Goal: Task Accomplishment & Management: Use online tool/utility

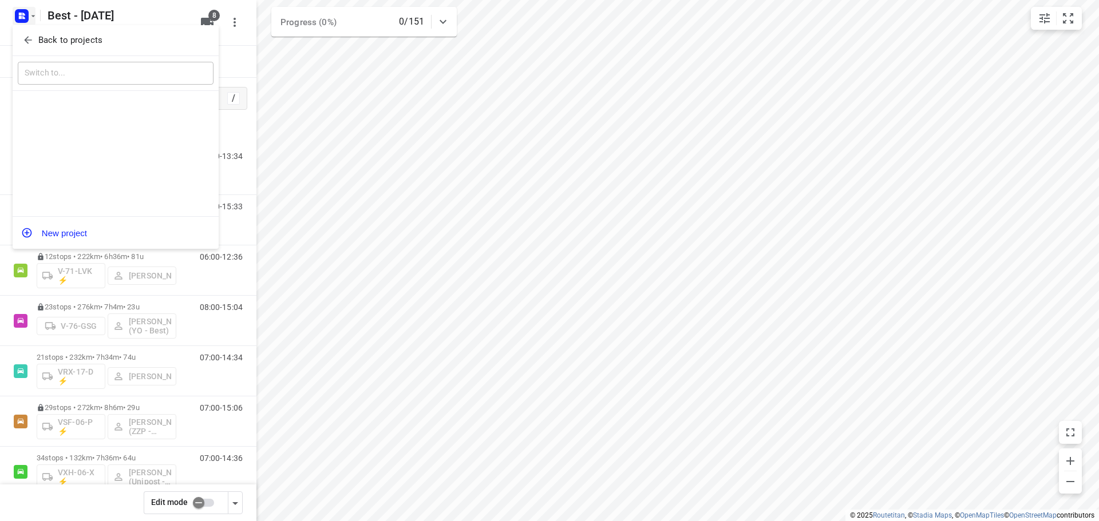
click at [32, 41] on icon "button" at bounding box center [27, 39] width 11 height 11
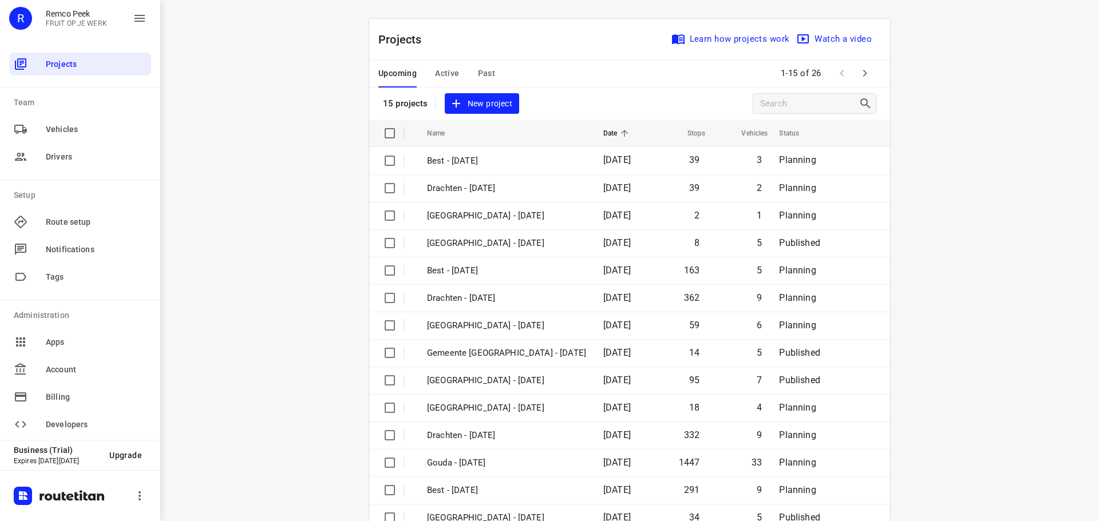
click at [441, 72] on span "Active" at bounding box center [447, 73] width 24 height 14
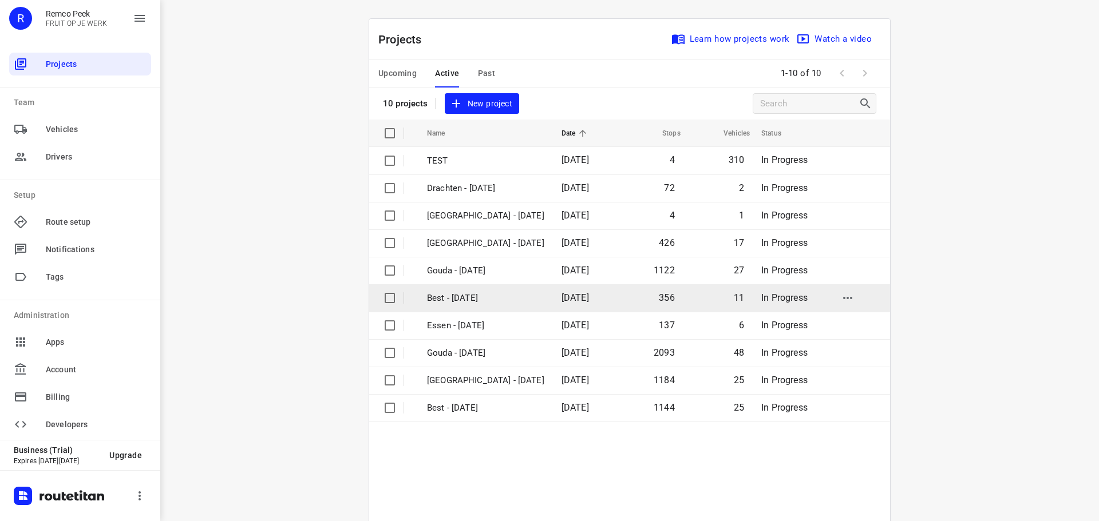
click at [513, 292] on p "Best - [DATE]" at bounding box center [485, 298] width 117 height 13
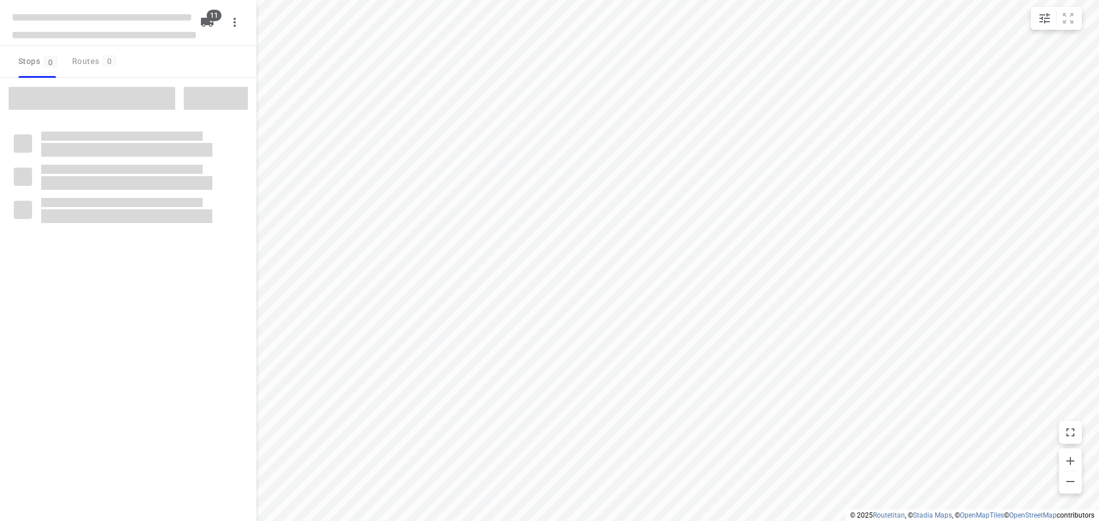
checkbox input "true"
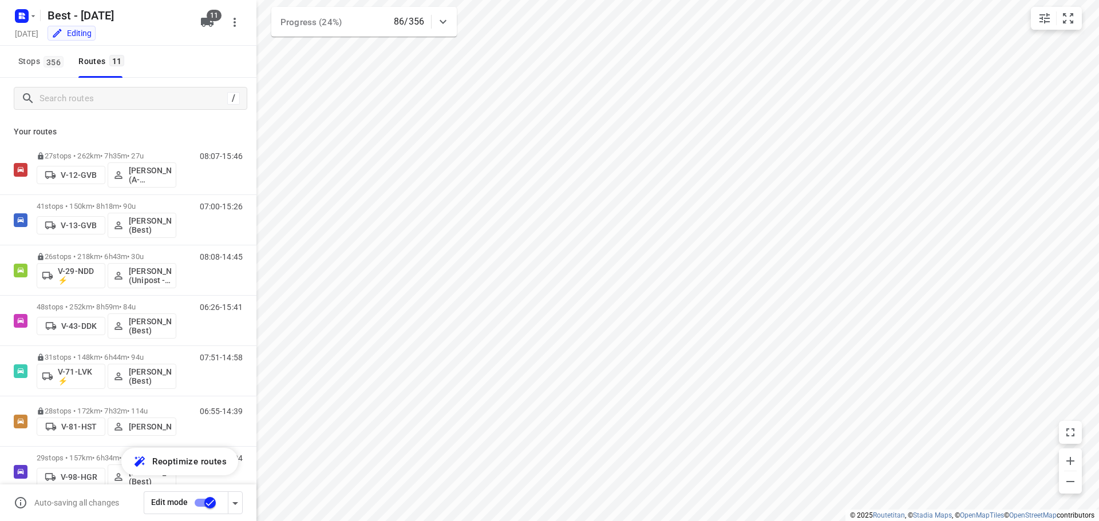
scroll to position [225, 0]
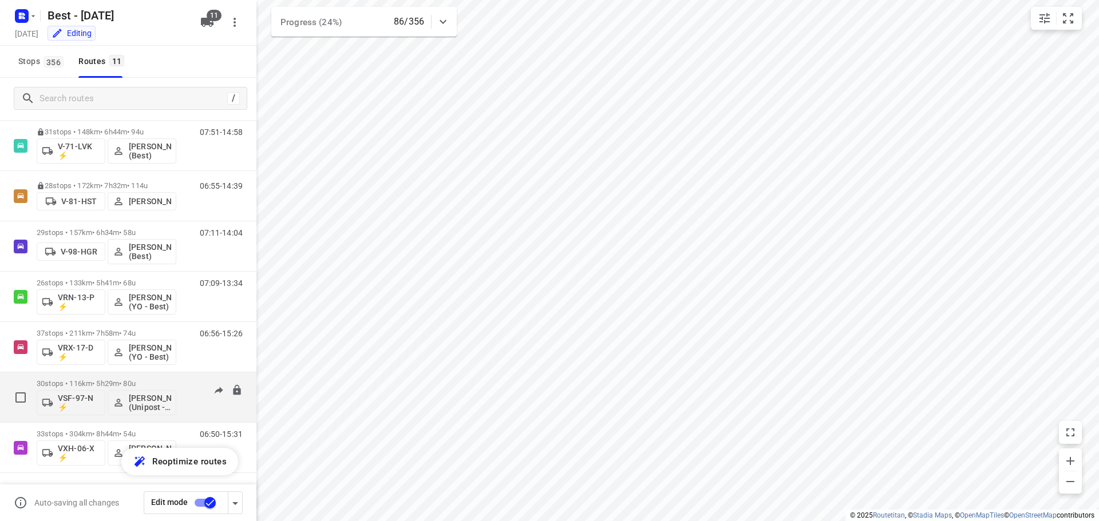
click at [171, 384] on p "30 stops • 116km • 5h29m • 80u" at bounding box center [107, 383] width 140 height 9
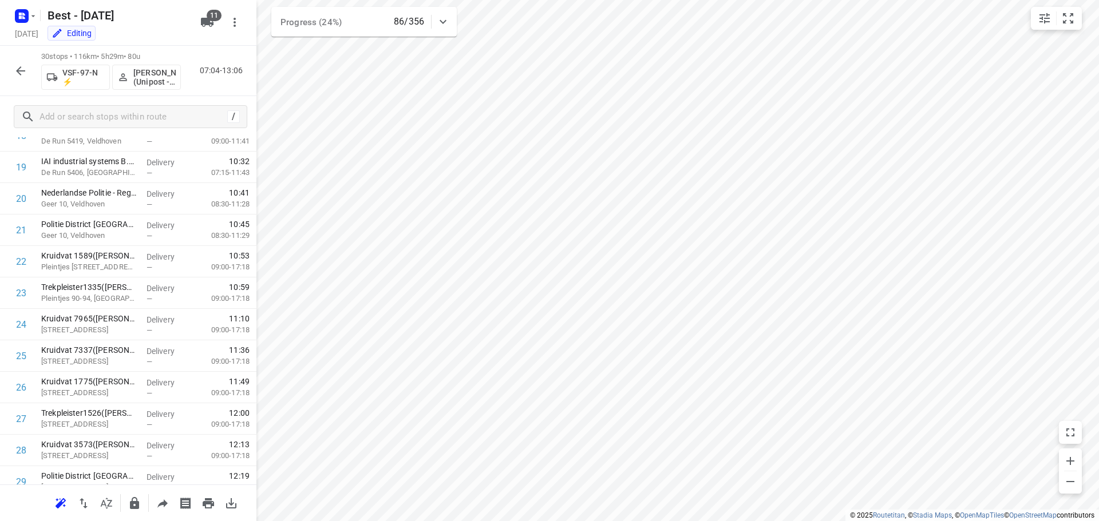
scroll to position [685, 0]
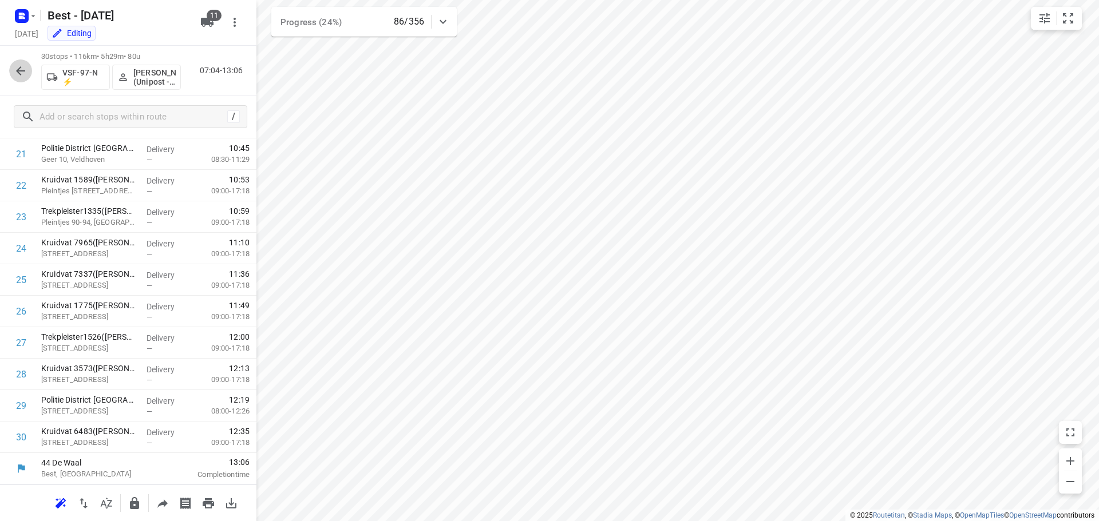
click at [19, 69] on icon "button" at bounding box center [21, 71] width 14 height 14
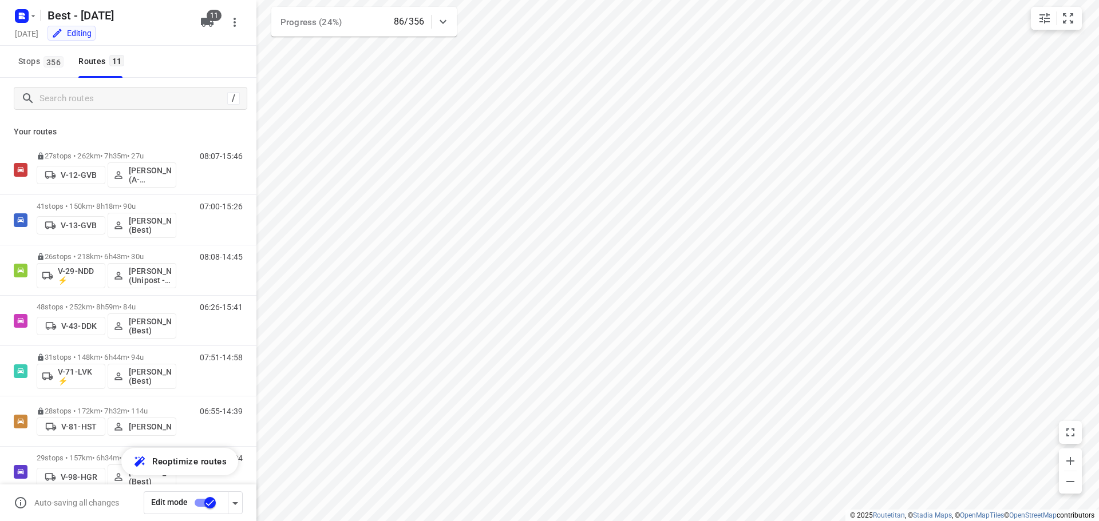
scroll to position [225, 0]
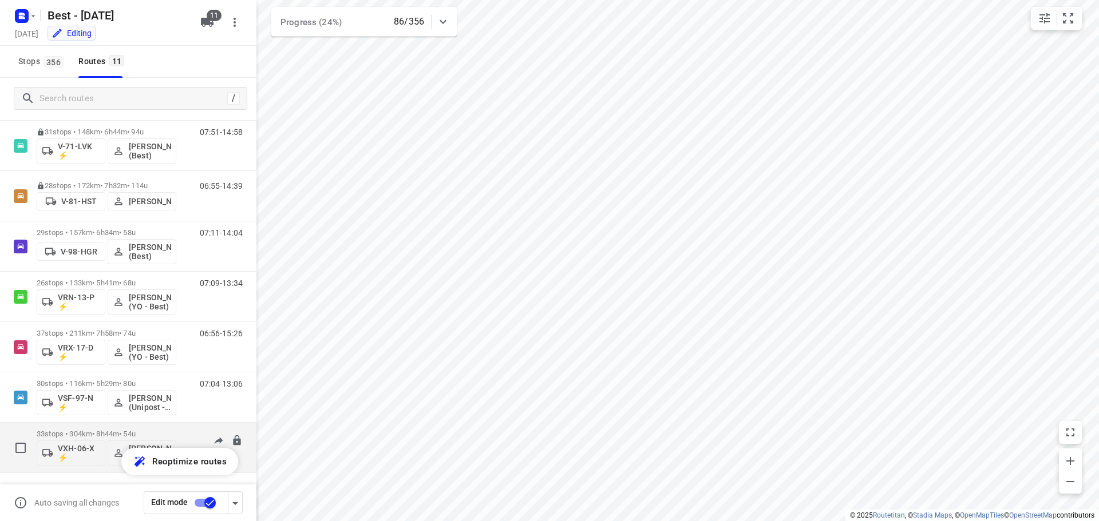
click at [114, 431] on p "33 stops • 304km • 8h44m • 54u" at bounding box center [107, 434] width 140 height 9
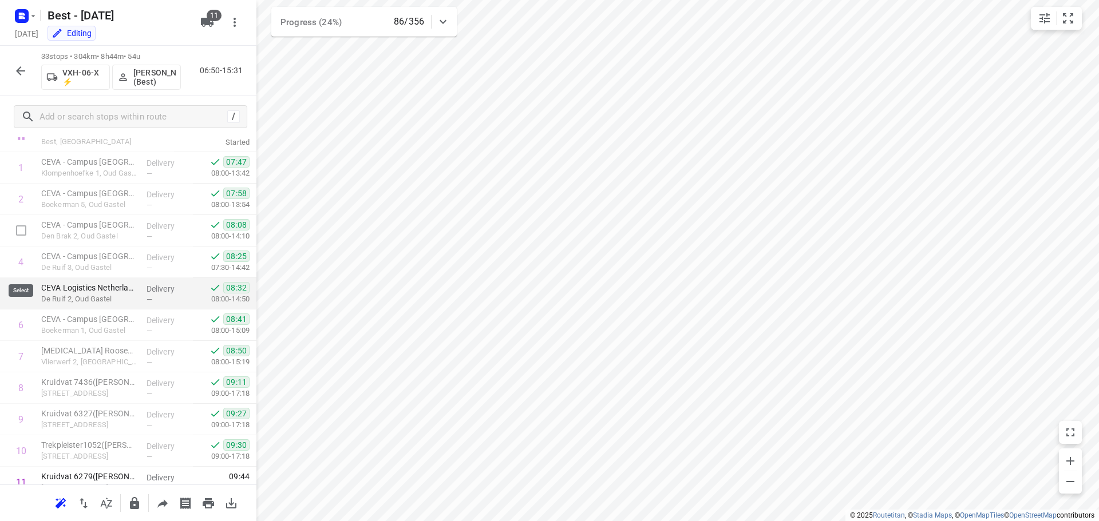
scroll to position [114, 0]
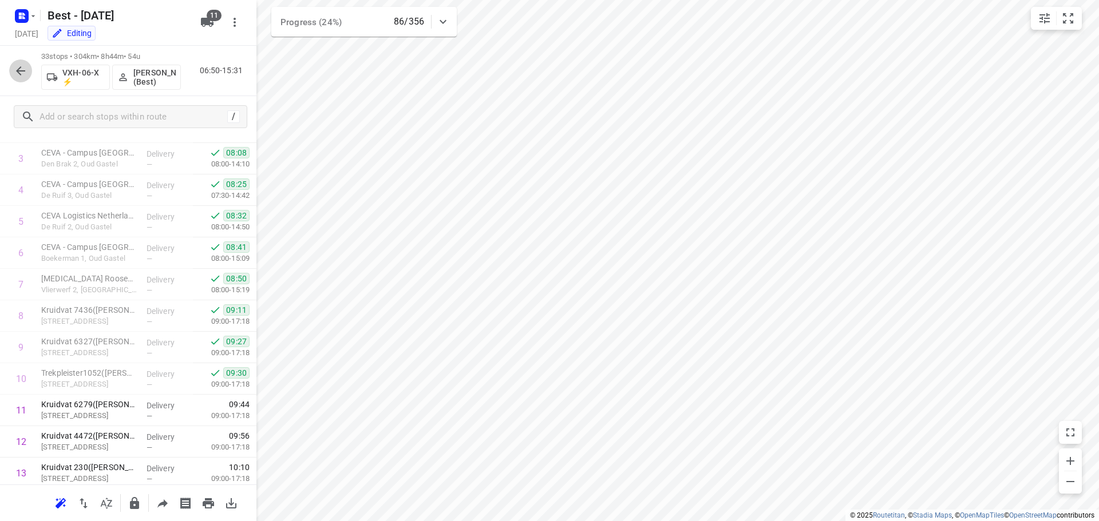
click at [19, 69] on icon "button" at bounding box center [20, 70] width 9 height 9
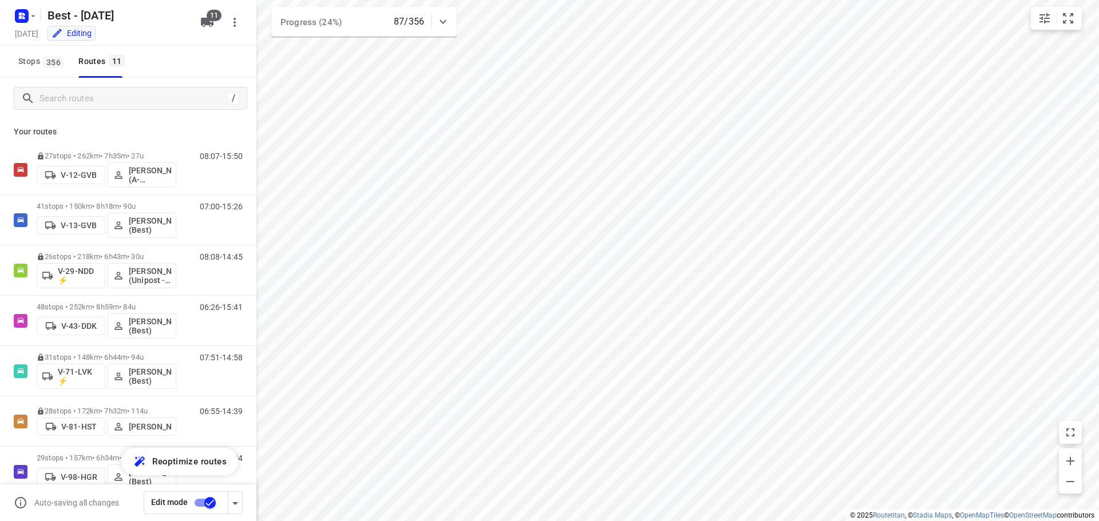
click at [448, 22] on icon at bounding box center [443, 22] width 14 height 14
click at [448, 22] on icon at bounding box center [443, 26] width 14 height 14
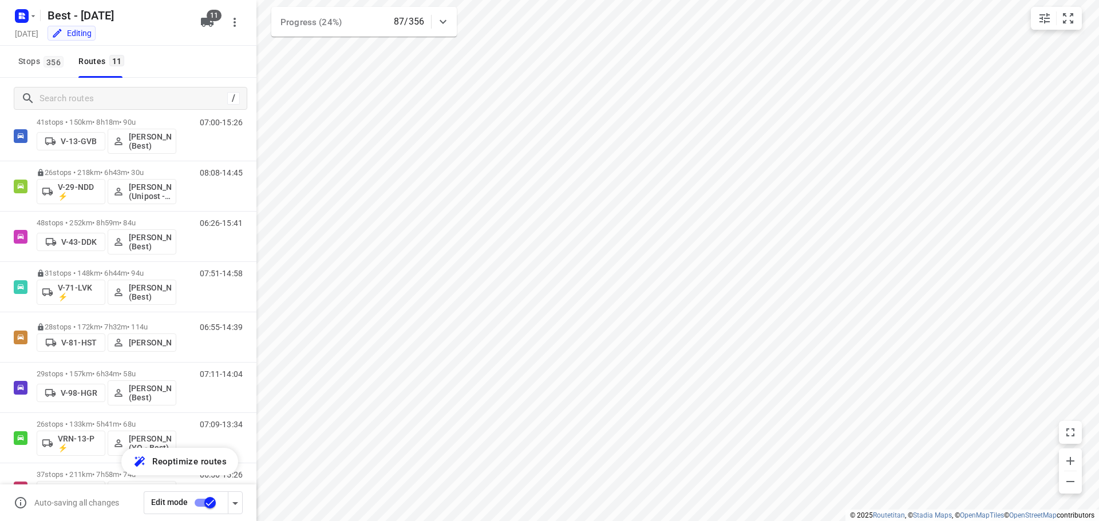
scroll to position [225, 0]
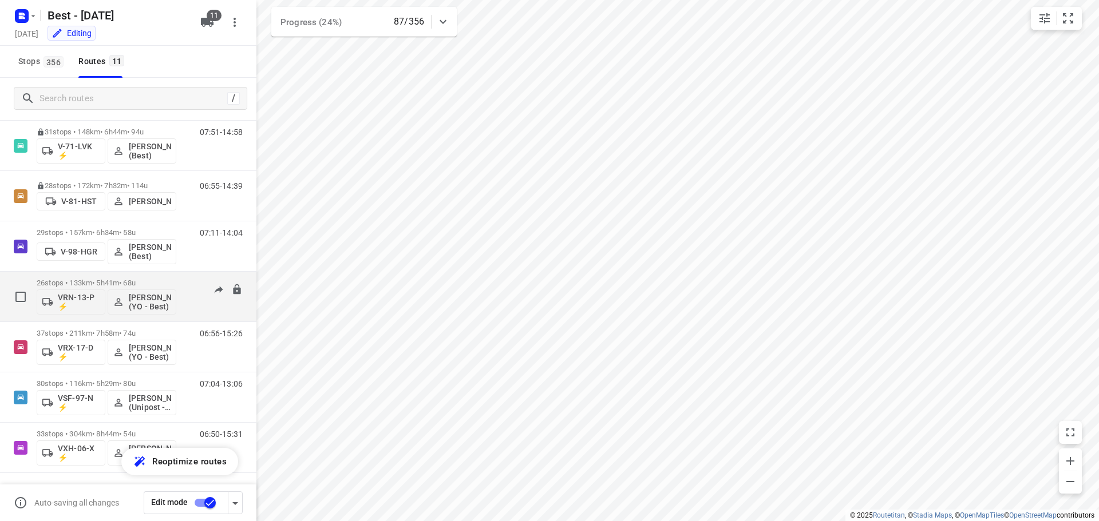
click at [90, 277] on div "26 stops • 133km • 5h41m • 68u VRN-13-P ⚡ [PERSON_NAME] (YO - Best)" at bounding box center [107, 296] width 140 height 47
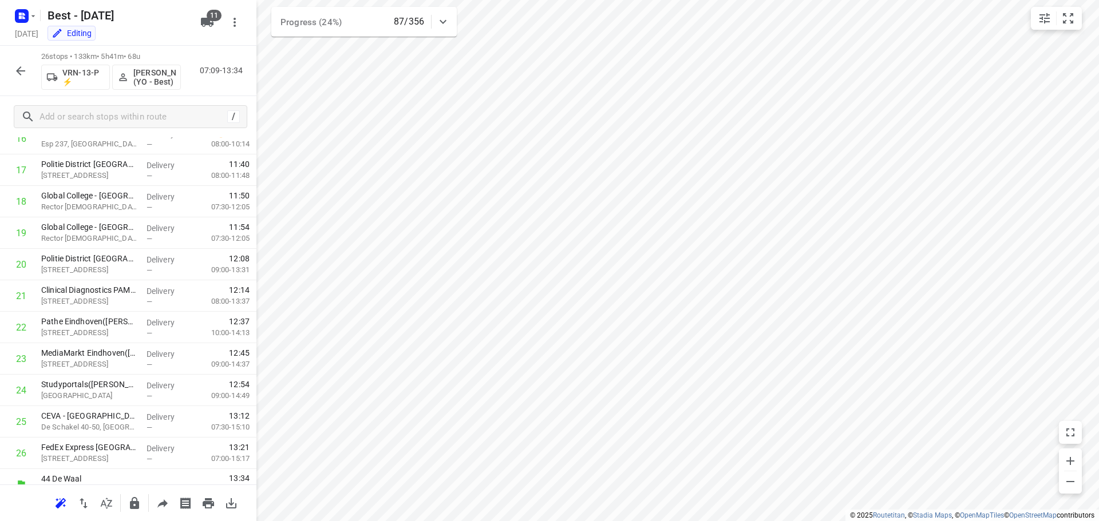
scroll to position [560, 0]
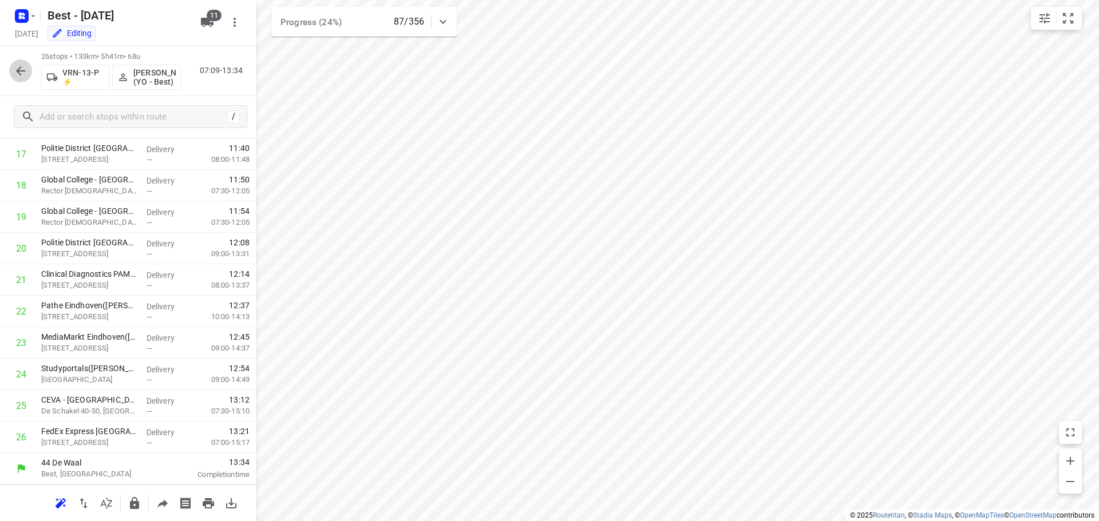
click at [18, 78] on button "button" at bounding box center [20, 71] width 23 height 23
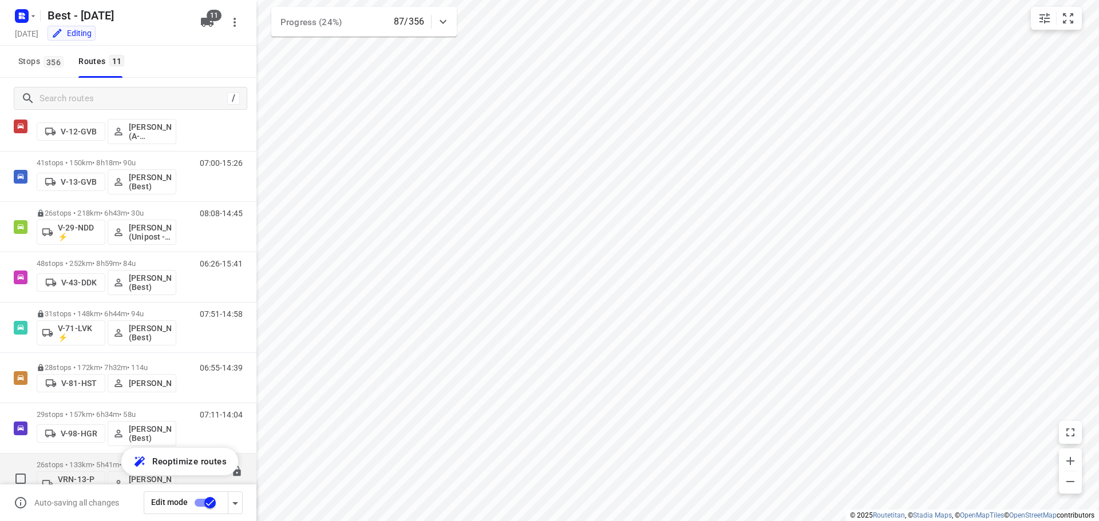
scroll to position [225, 0]
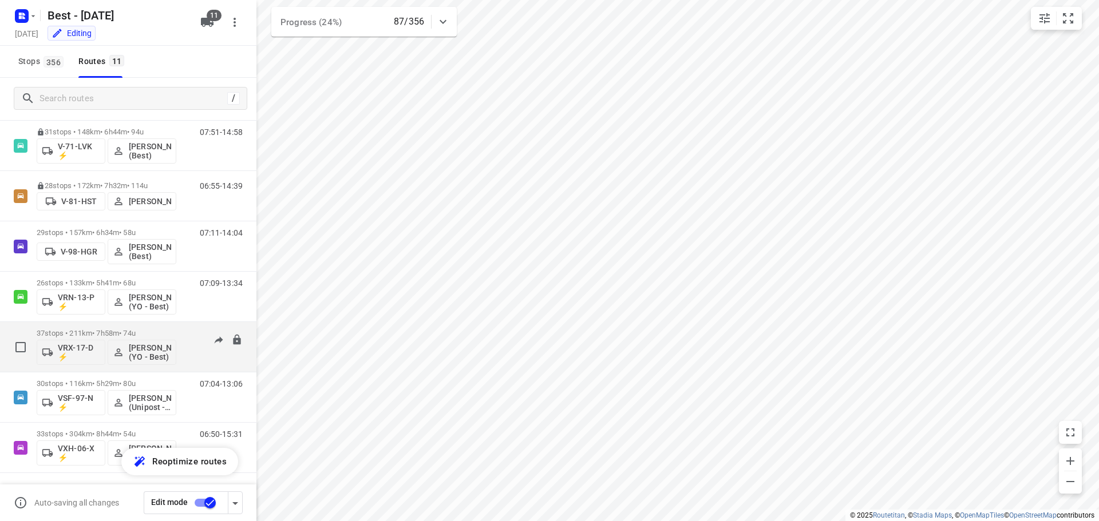
click at [100, 329] on p "37 stops • 211km • 7h58m • 74u" at bounding box center [107, 333] width 140 height 9
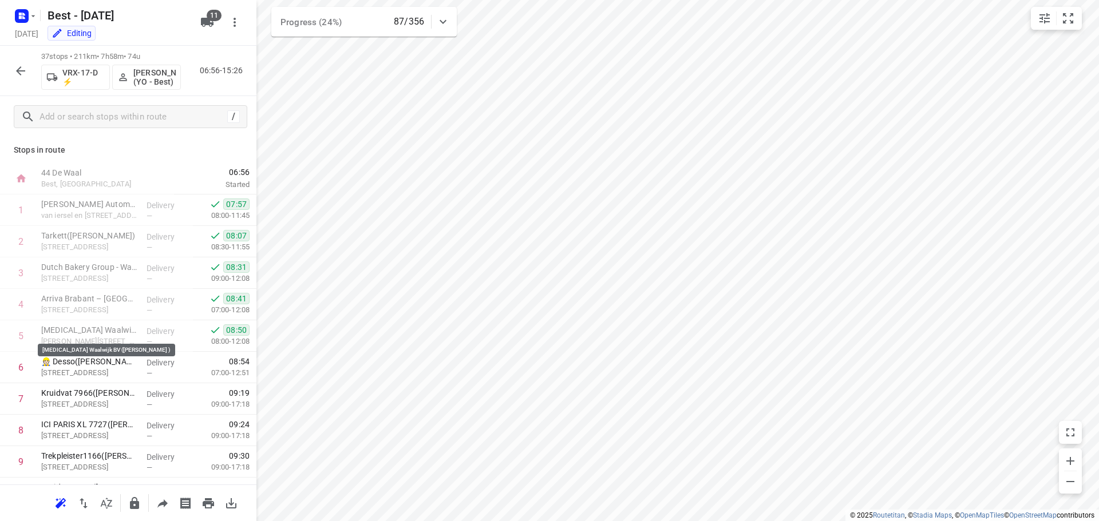
scroll to position [57, 0]
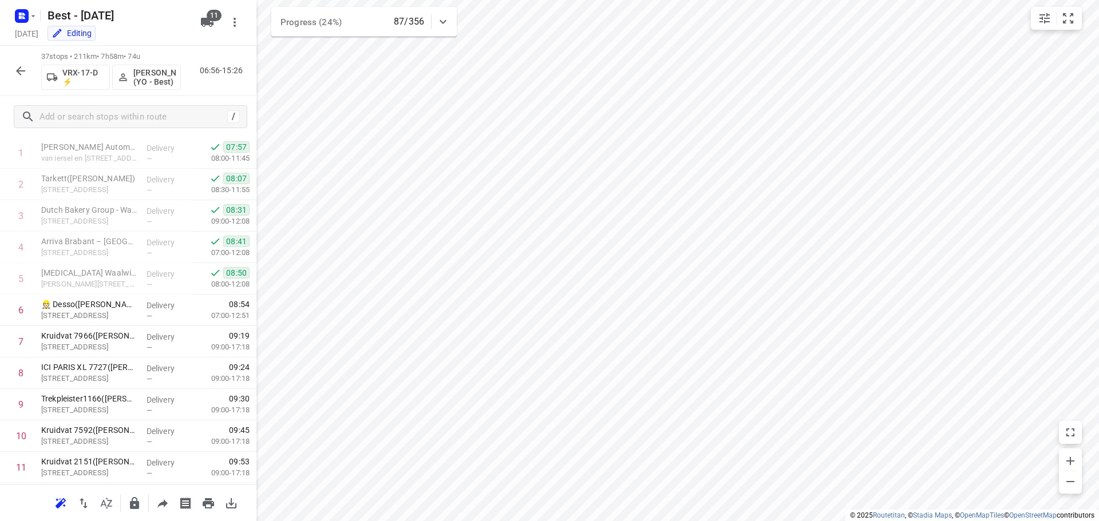
click at [19, 62] on button "button" at bounding box center [20, 71] width 23 height 23
